Goal: Task Accomplishment & Management: Manage account settings

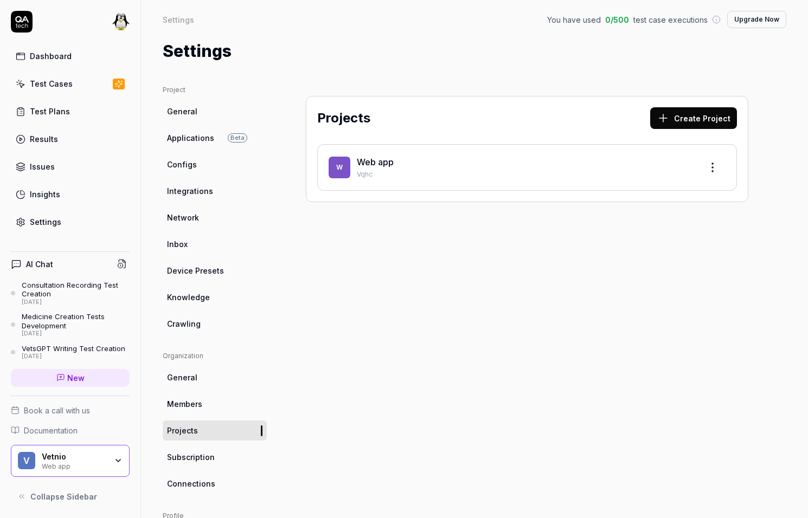
click at [62, 467] on div "Web app" at bounding box center [74, 465] width 65 height 9
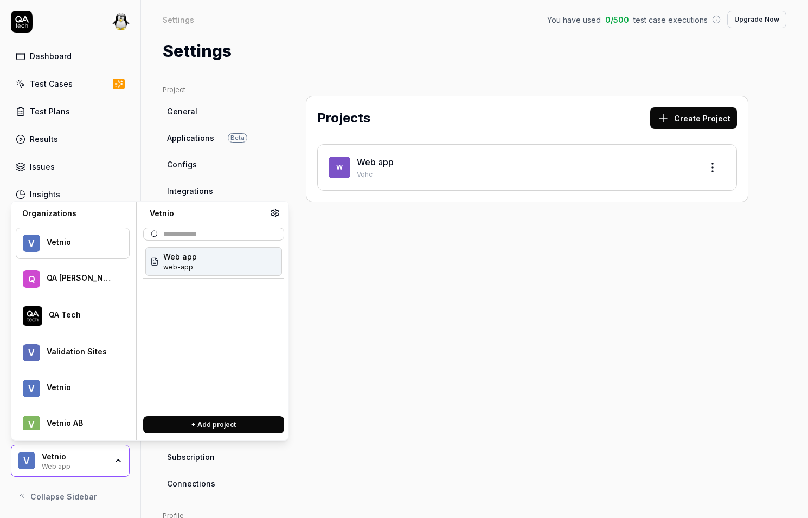
click at [83, 321] on div "QA Tech" at bounding box center [73, 316] width 114 height 34
type input "***"
click at [191, 260] on span "Bugduck" at bounding box center [179, 256] width 33 height 11
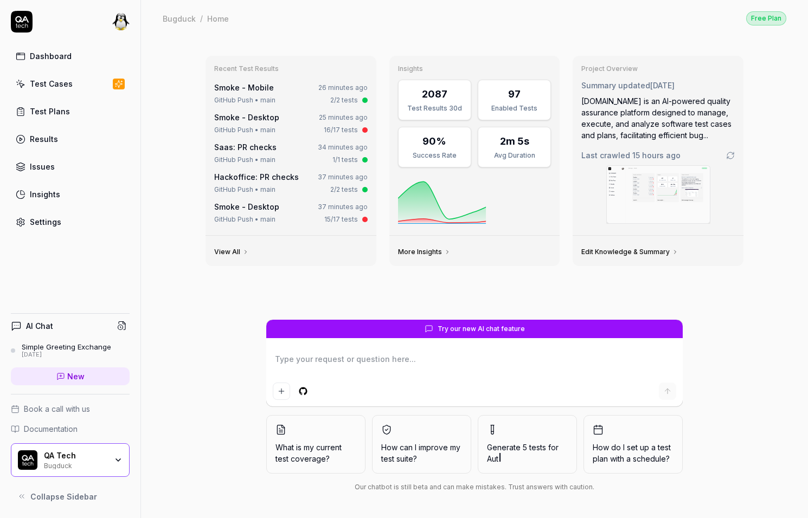
type textarea "*"
click at [61, 230] on link "Settings" at bounding box center [70, 221] width 119 height 21
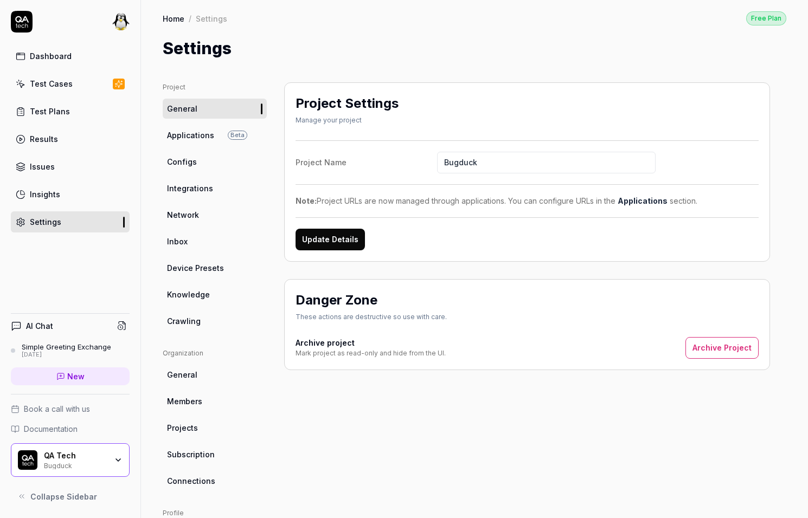
scroll to position [127, 0]
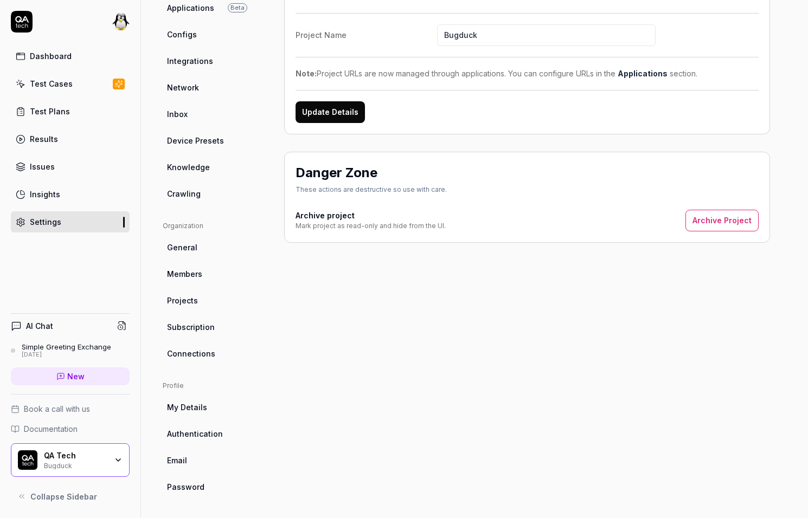
click at [207, 351] on span "Connections" at bounding box center [191, 353] width 48 height 11
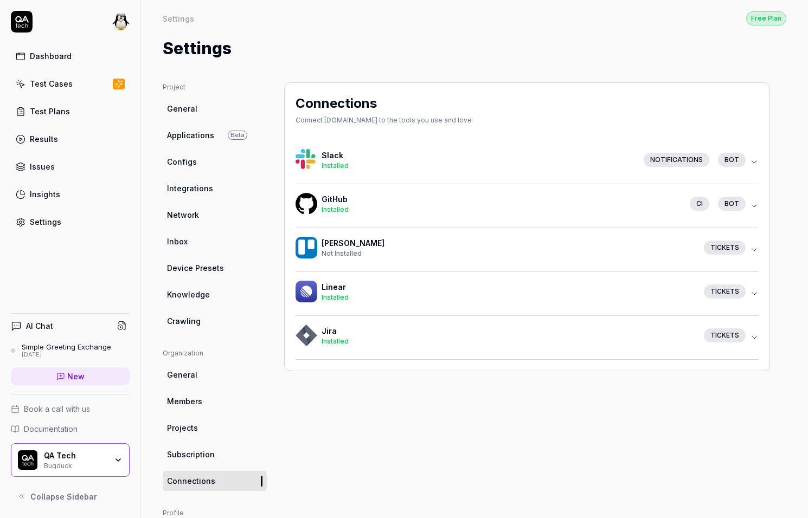
click at [413, 199] on h4 "GitHub" at bounding box center [500, 199] width 359 height 11
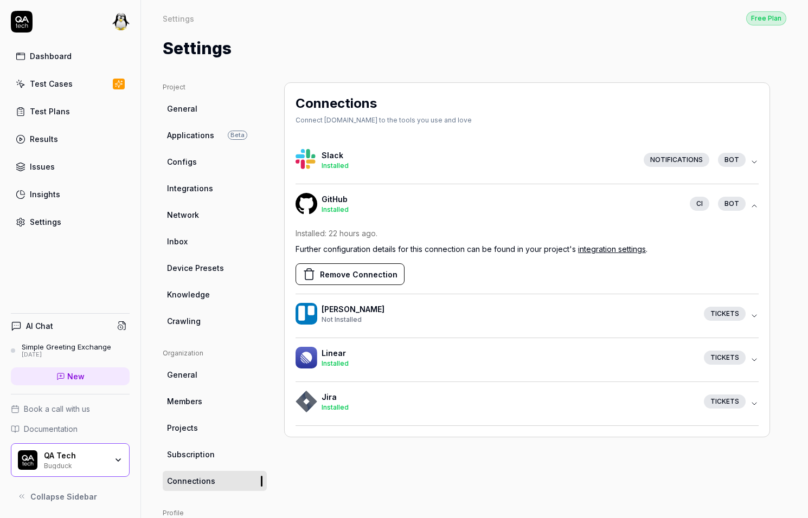
click at [592, 250] on link "integration settings" at bounding box center [612, 248] width 68 height 9
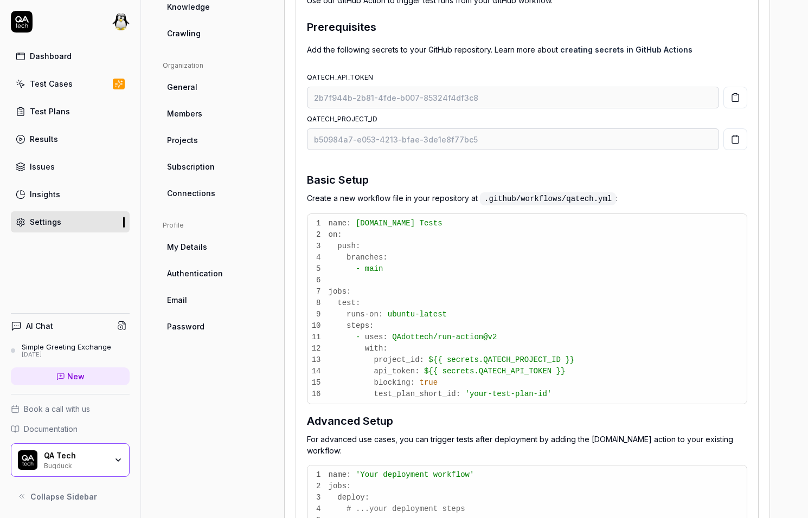
scroll to position [326, 0]
